Goal: Use online tool/utility: Utilize a website feature to perform a specific function

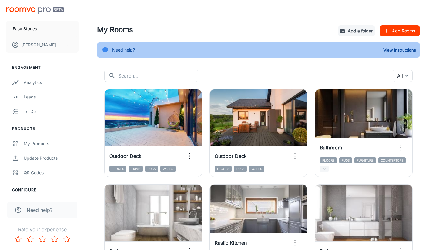
click at [346, 73] on div "​ ​ All ​" at bounding box center [258, 76] width 308 height 12
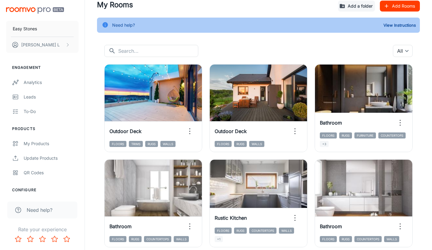
scroll to position [30, 0]
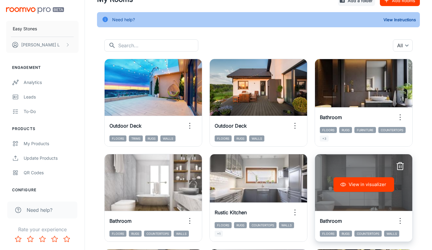
click at [357, 181] on button "View in visualizer" at bounding box center [364, 184] width 61 height 15
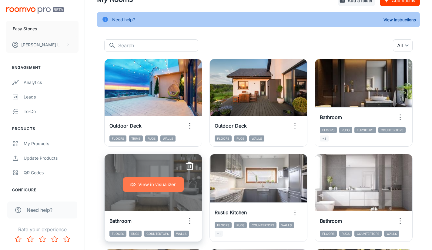
click at [145, 186] on button "View in visualizer" at bounding box center [153, 184] width 61 height 15
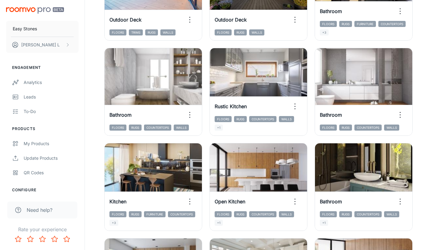
scroll to position [152, 0]
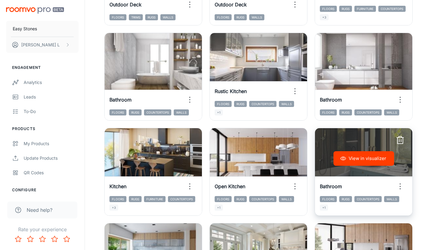
click at [349, 157] on button "View in visualizer" at bounding box center [364, 158] width 61 height 15
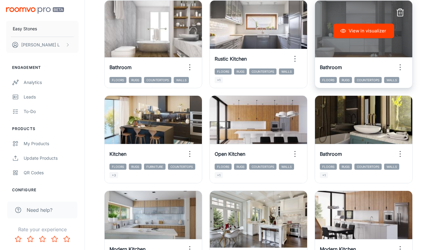
scroll to position [212, 0]
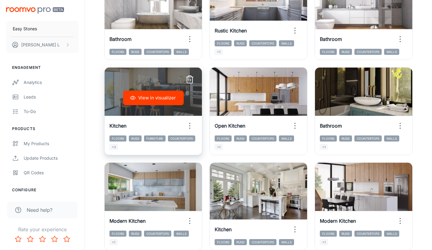
click at [179, 96] on button "View in visualizer" at bounding box center [153, 98] width 61 height 15
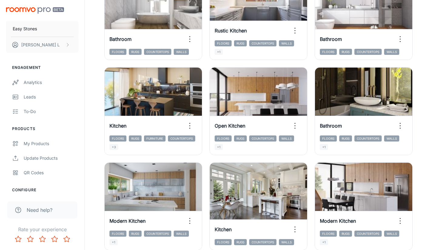
click at [422, 65] on div "My Rooms Add a folder Add Rooms Need help? View Instructions ​ ​ All ​ View in …" at bounding box center [258, 79] width 337 height 534
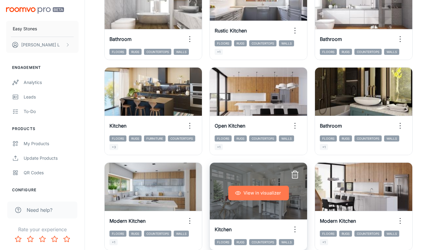
click at [267, 194] on button "View in visualizer" at bounding box center [258, 193] width 61 height 15
